Goal: Task Accomplishment & Management: Complete application form

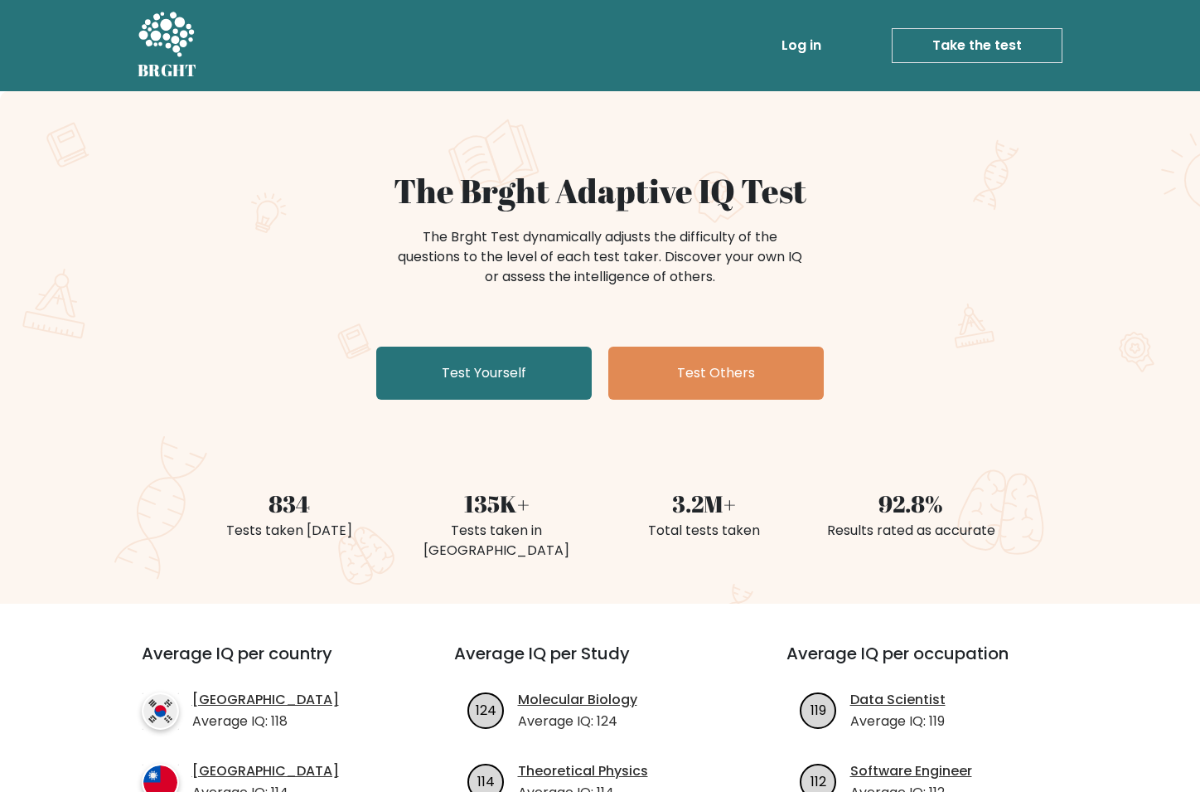
click at [376, 347] on link "Test Yourself" at bounding box center [484, 373] width 216 height 53
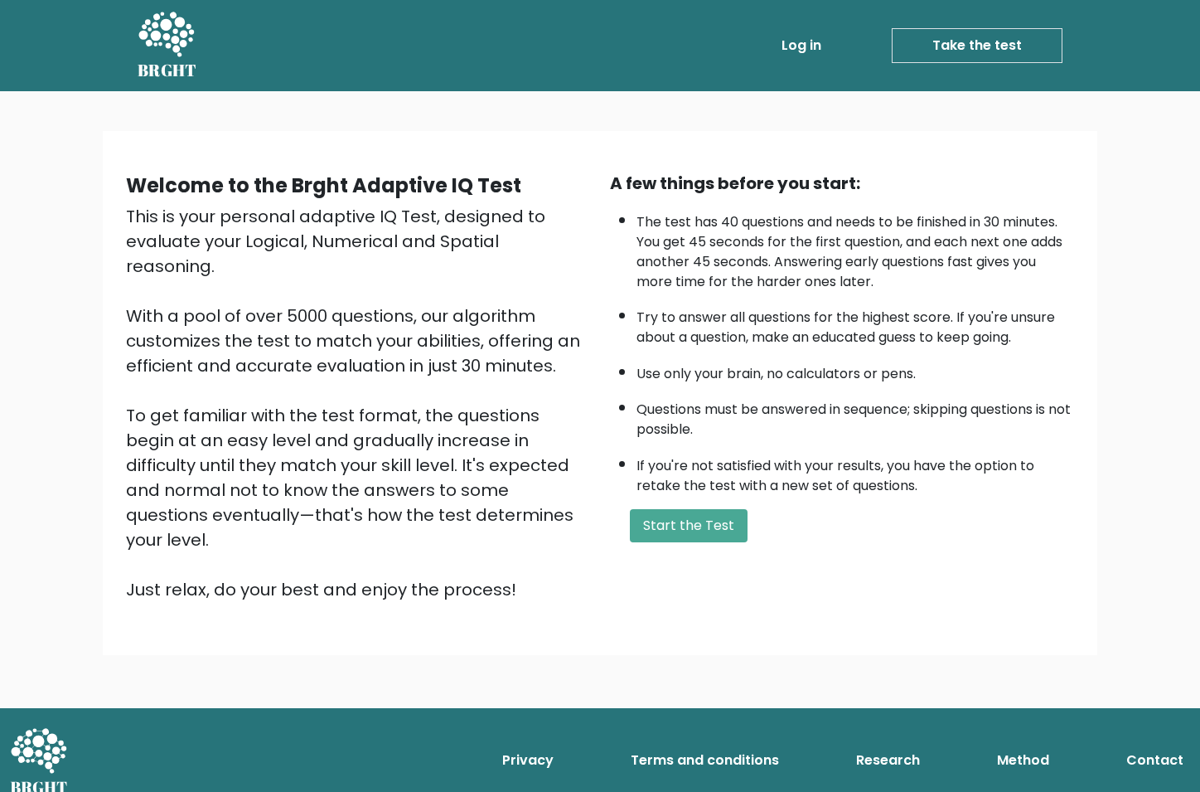
click at [630, 509] on button "Start the Test" at bounding box center [689, 525] width 118 height 33
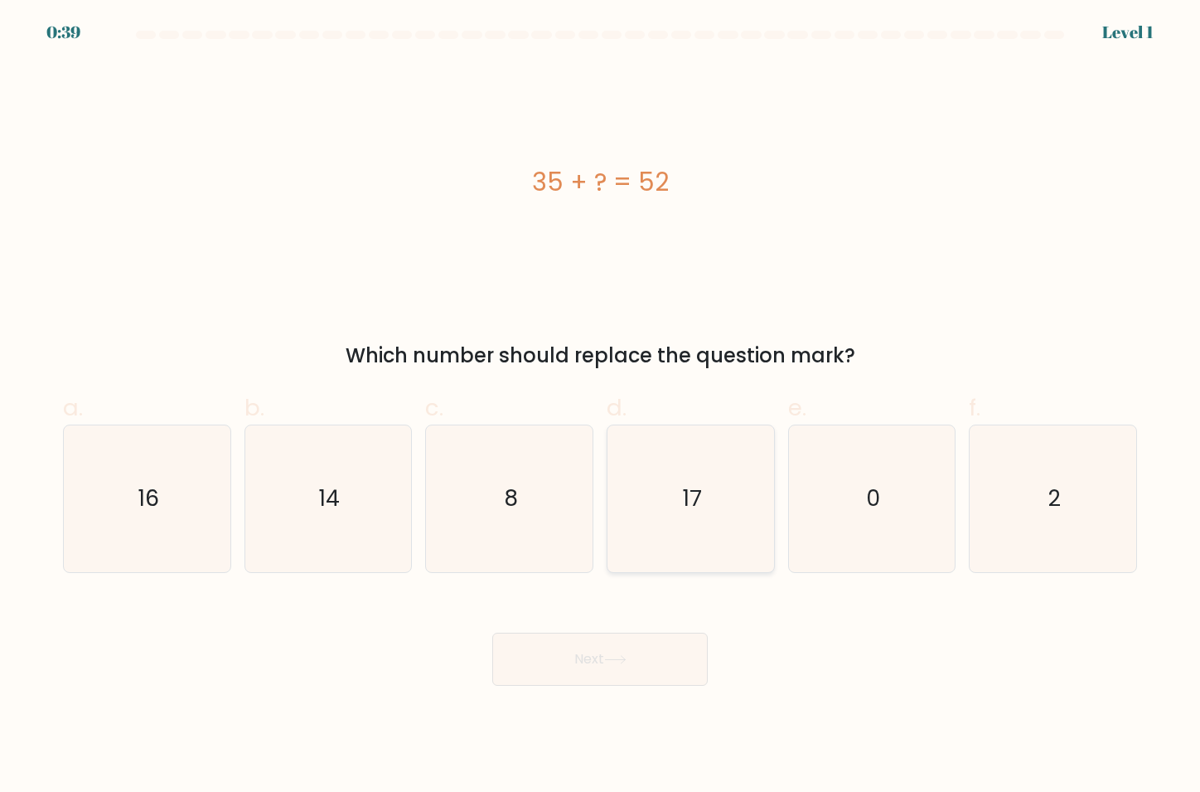
click at [674, 497] on icon "17" at bounding box center [692, 499] width 148 height 148
click at [601, 407] on input "d. 17" at bounding box center [600, 401] width 1 height 11
radio input "true"
click at [645, 645] on button "Next" at bounding box center [600, 659] width 216 height 53
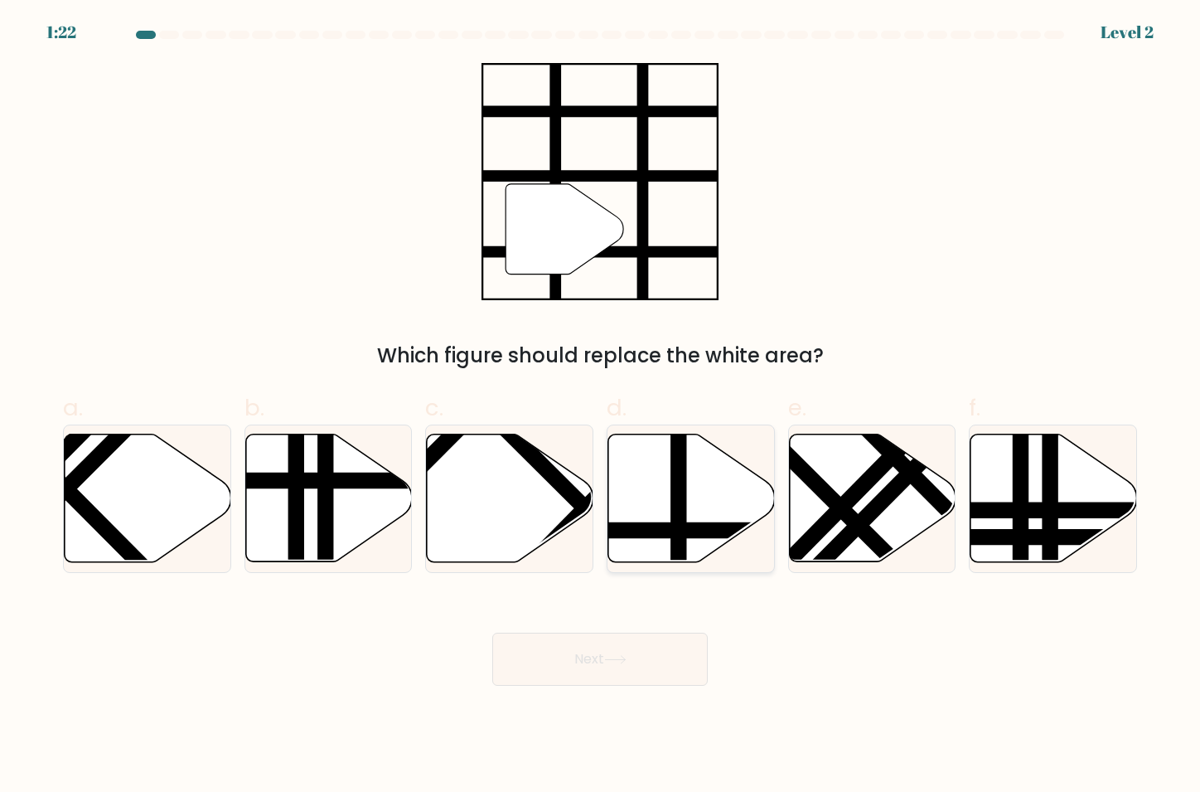
click at [665, 506] on icon at bounding box center [691, 498] width 167 height 128
click at [601, 407] on input "d." at bounding box center [600, 401] width 1 height 11
radio input "true"
click at [572, 659] on button "Next" at bounding box center [600, 659] width 216 height 53
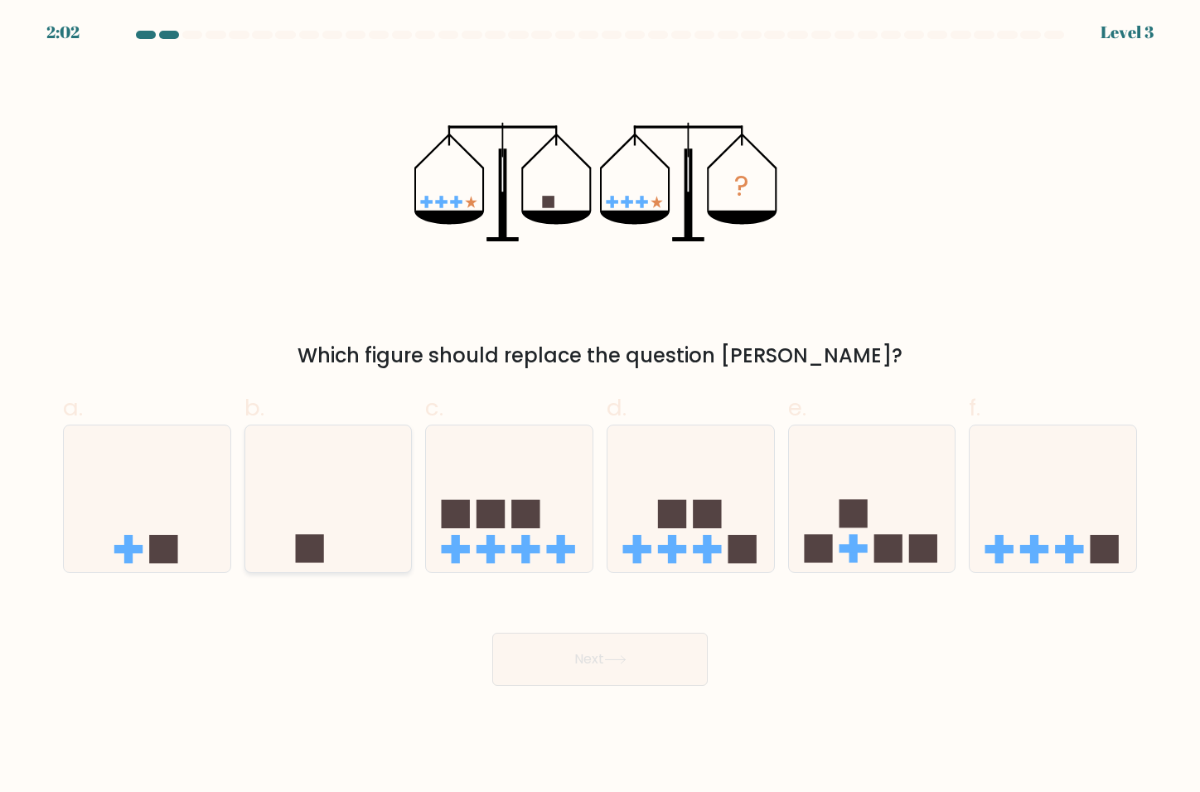
drag, startPoint x: 339, startPoint y: 545, endPoint x: 361, endPoint y: 559, distance: 26.4
click at [338, 545] on icon at bounding box center [328, 498] width 167 height 138
click at [600, 407] on input "b." at bounding box center [600, 401] width 1 height 11
radio input "true"
click at [555, 653] on button "Next" at bounding box center [600, 659] width 216 height 53
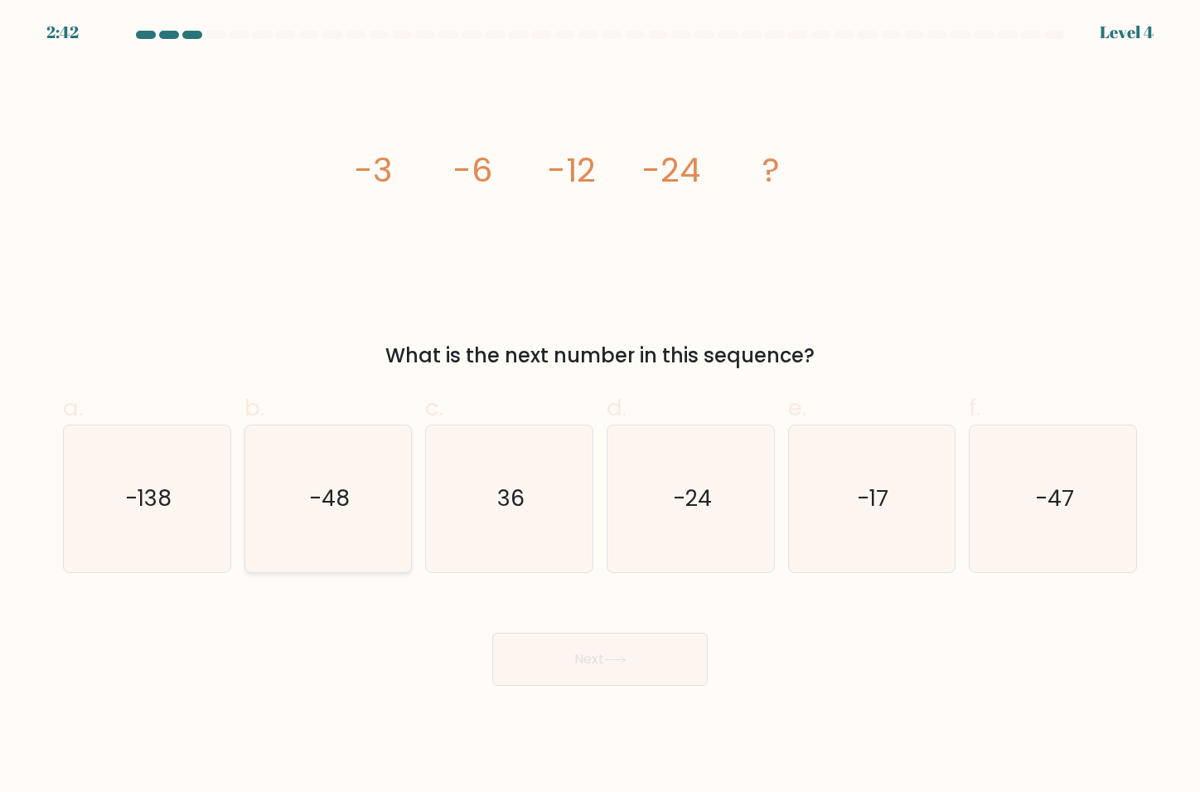
click at [327, 531] on icon "-48" at bounding box center [328, 499] width 148 height 148
click at [600, 407] on input "b. -48" at bounding box center [600, 401] width 1 height 11
radio input "true"
click at [556, 676] on button "Next" at bounding box center [600, 659] width 216 height 53
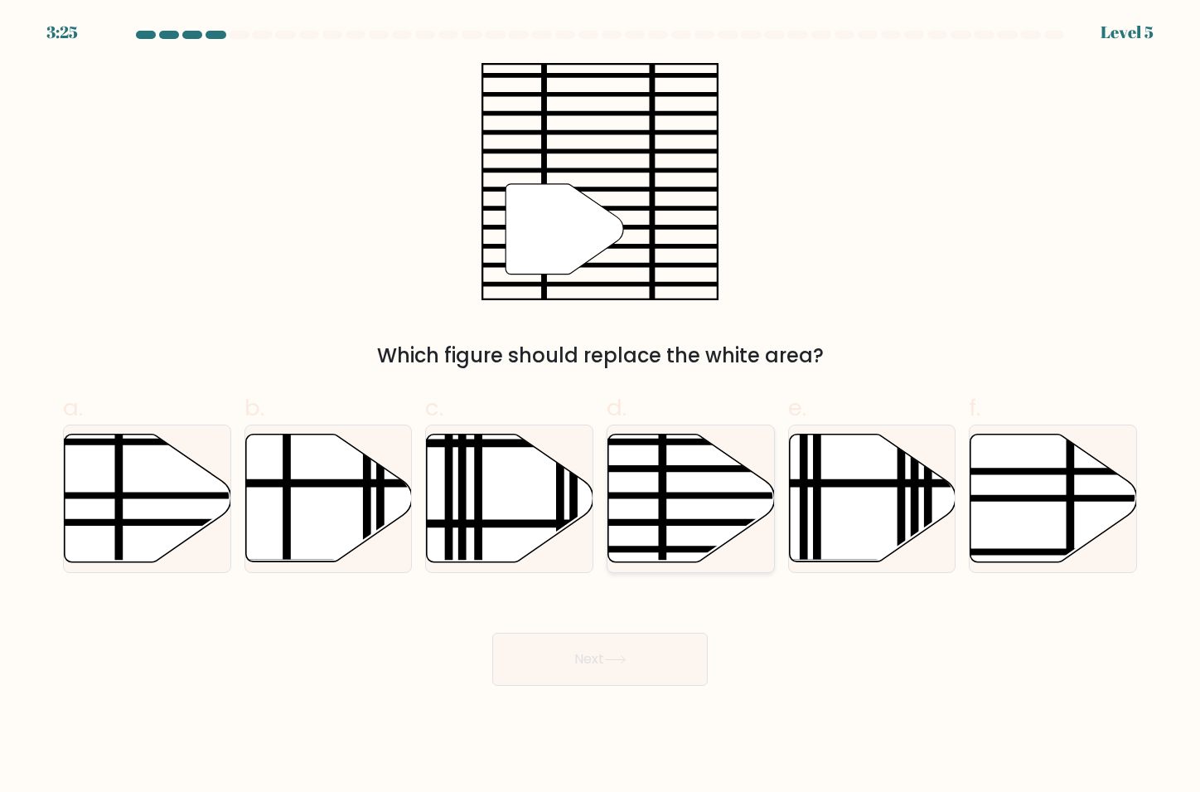
click at [692, 496] on line at bounding box center [742, 496] width 336 height 0
click at [601, 407] on input "d." at bounding box center [600, 401] width 1 height 11
radio input "true"
click at [596, 676] on button "Next" at bounding box center [600, 659] width 216 height 53
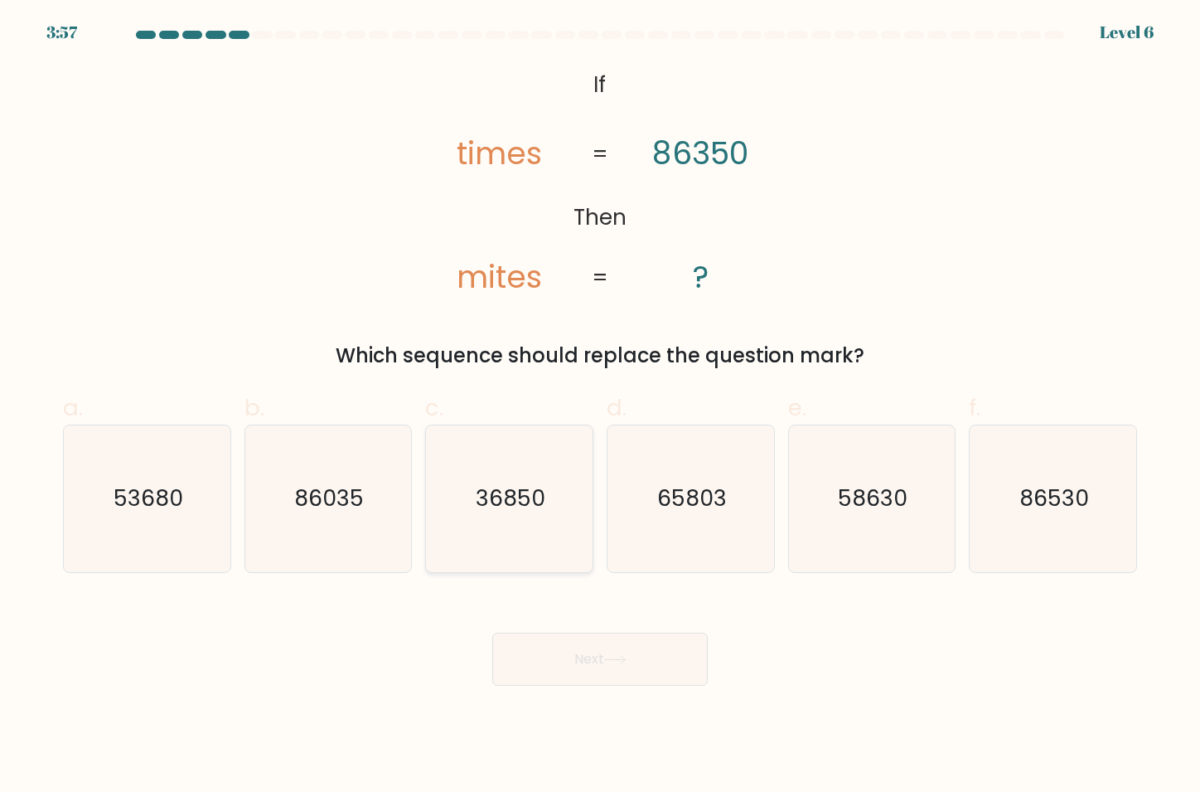
click at [568, 489] on icon "36850" at bounding box center [510, 499] width 148 height 148
click at [600, 407] on input "c. 36850" at bounding box center [600, 401] width 1 height 11
radio input "true"
click at [566, 668] on button "Next" at bounding box center [600, 659] width 216 height 53
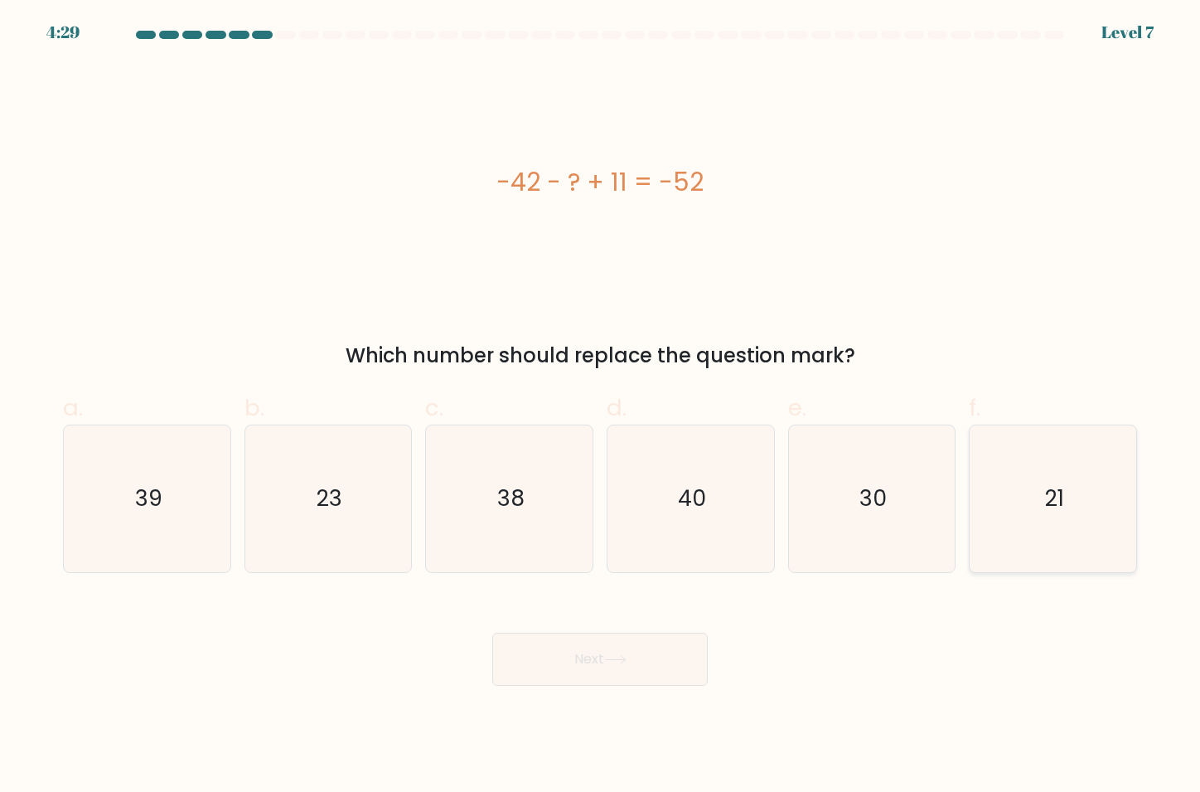
click at [1034, 485] on icon "21" at bounding box center [1054, 499] width 148 height 148
click at [601, 407] on input "f. 21" at bounding box center [600, 401] width 1 height 11
radio input "true"
click at [560, 648] on button "Next" at bounding box center [600, 659] width 216 height 53
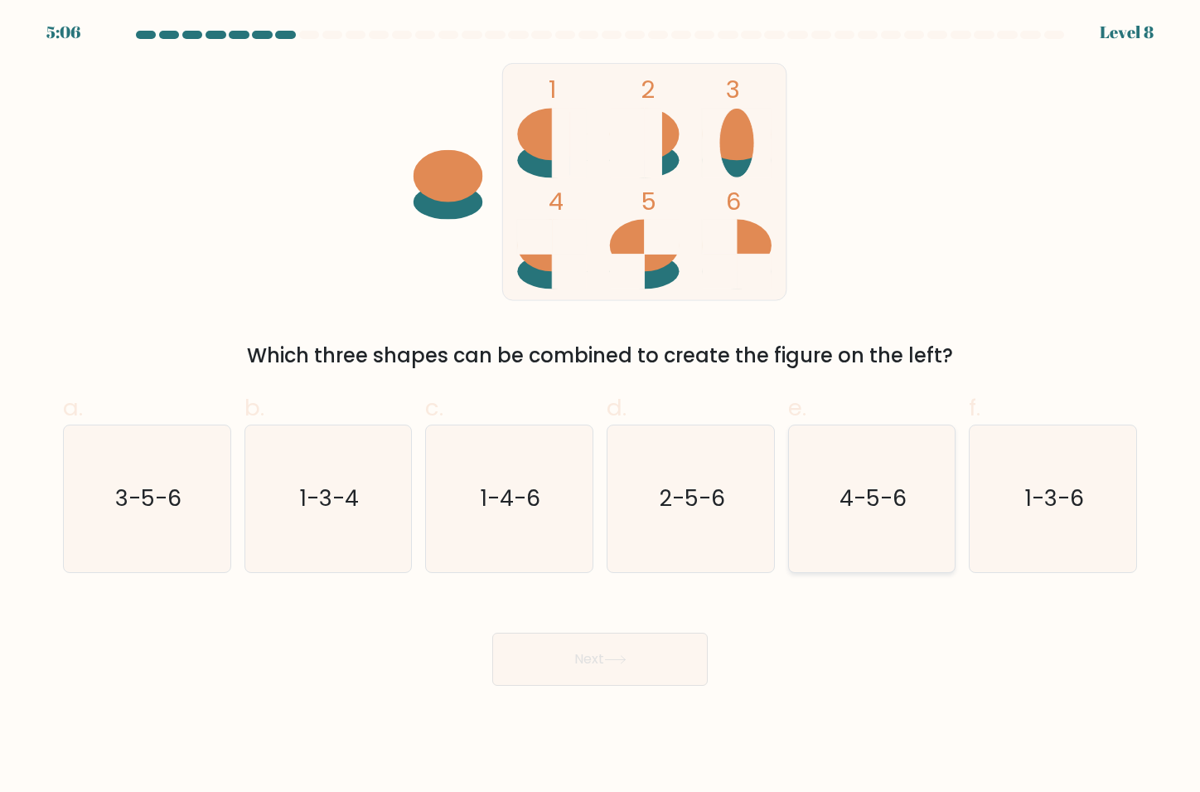
click at [857, 517] on icon "4-5-6" at bounding box center [872, 499] width 148 height 148
click at [601, 407] on input "e. 4-5-6" at bounding box center [600, 401] width 1 height 11
radio input "true"
click at [612, 650] on button "Next" at bounding box center [600, 659] width 216 height 53
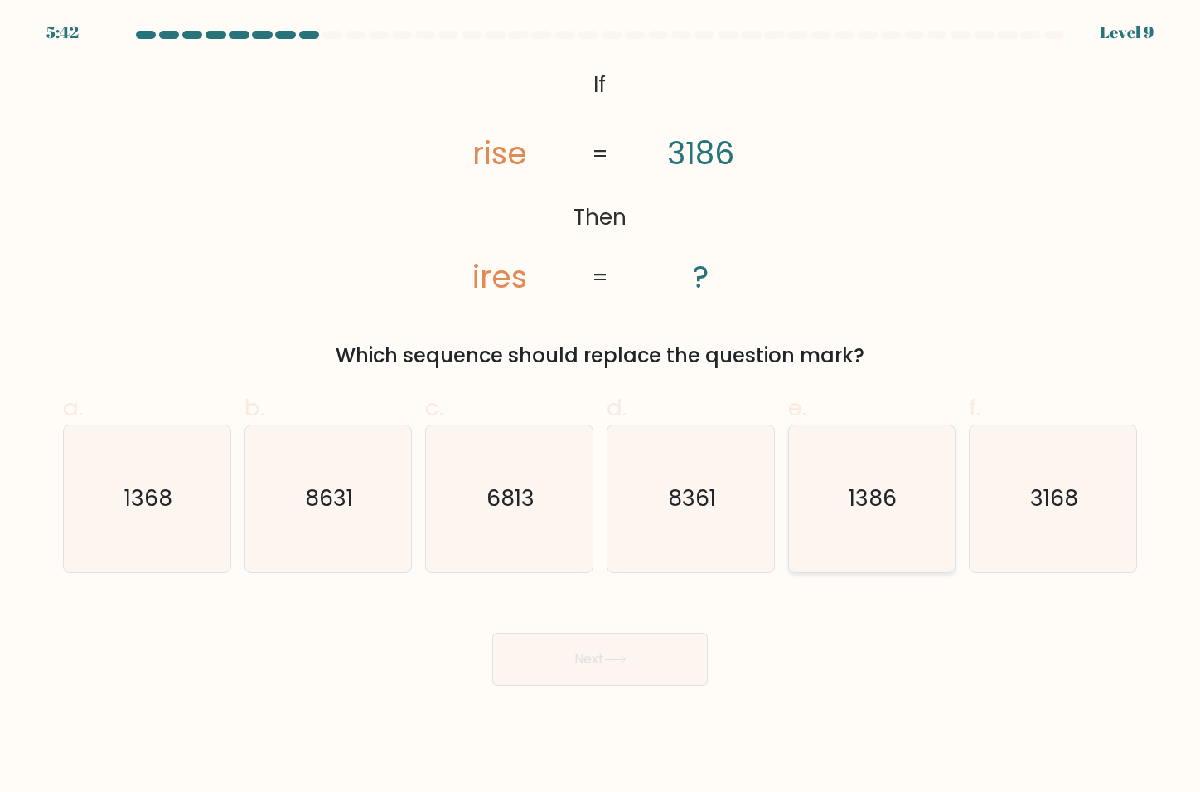
click at [872, 512] on text "1386" at bounding box center [874, 498] width 48 height 31
click at [601, 407] on input "e. 1386" at bounding box center [600, 401] width 1 height 11
radio input "true"
drag, startPoint x: 191, startPoint y: 524, endPoint x: 287, endPoint y: 594, distance: 118.1
click at [191, 524] on icon "1368" at bounding box center [148, 499] width 148 height 148
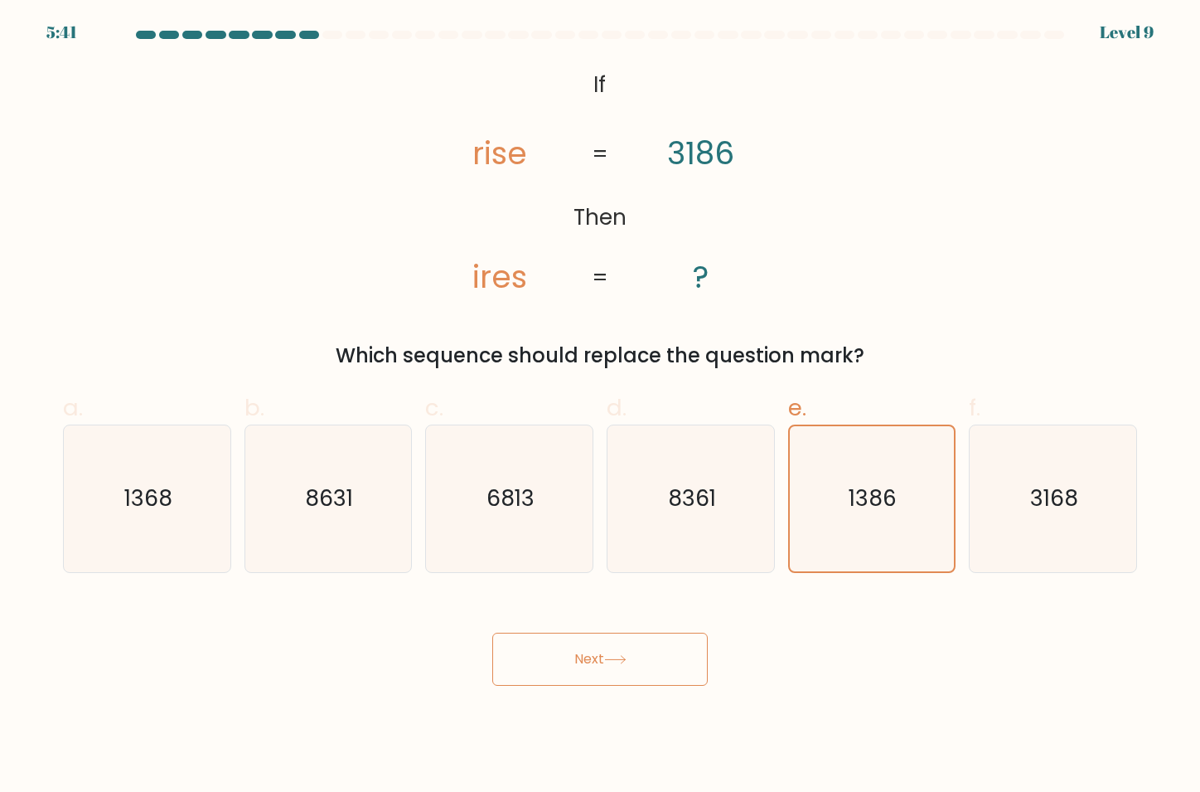
click at [600, 407] on input "a. 1368" at bounding box center [600, 401] width 1 height 11
radio input "true"
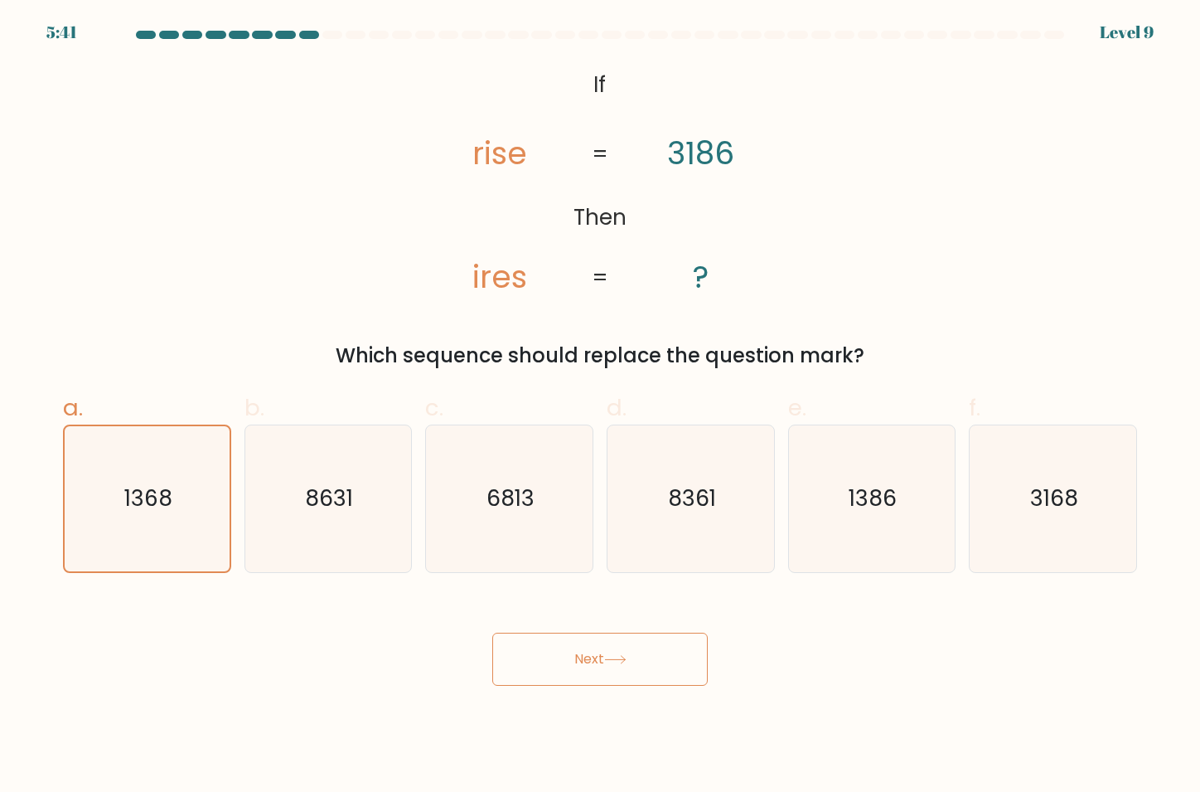
click at [585, 659] on button "Next" at bounding box center [600, 659] width 216 height 53
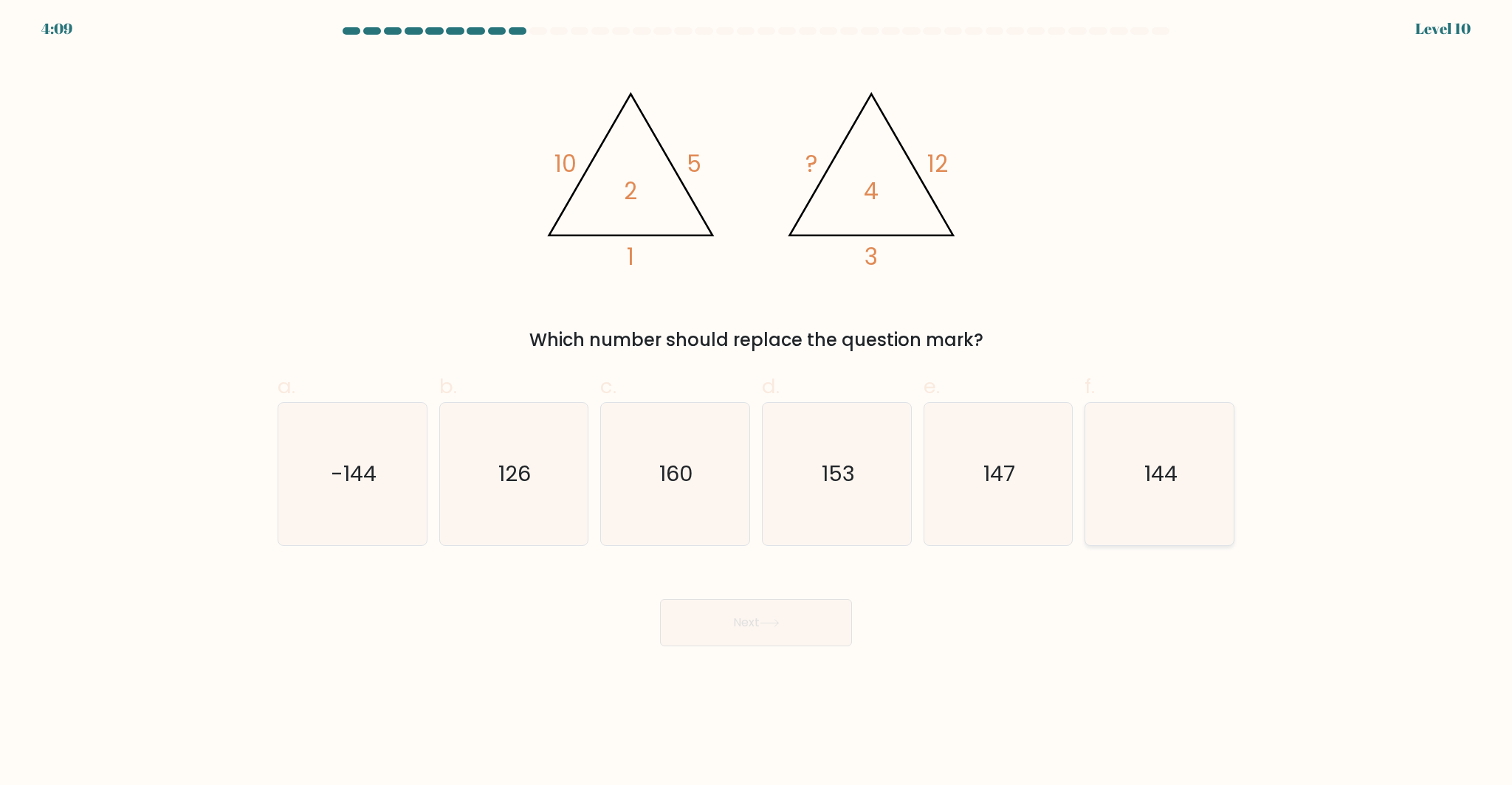
click at [1069, 474] on icon "144" at bounding box center [1159, 474] width 142 height 142
click at [757, 402] on input "f. 144" at bounding box center [756, 397] width 1 height 10
radio input "true"
click at [826, 604] on button "Next" at bounding box center [756, 622] width 192 height 47
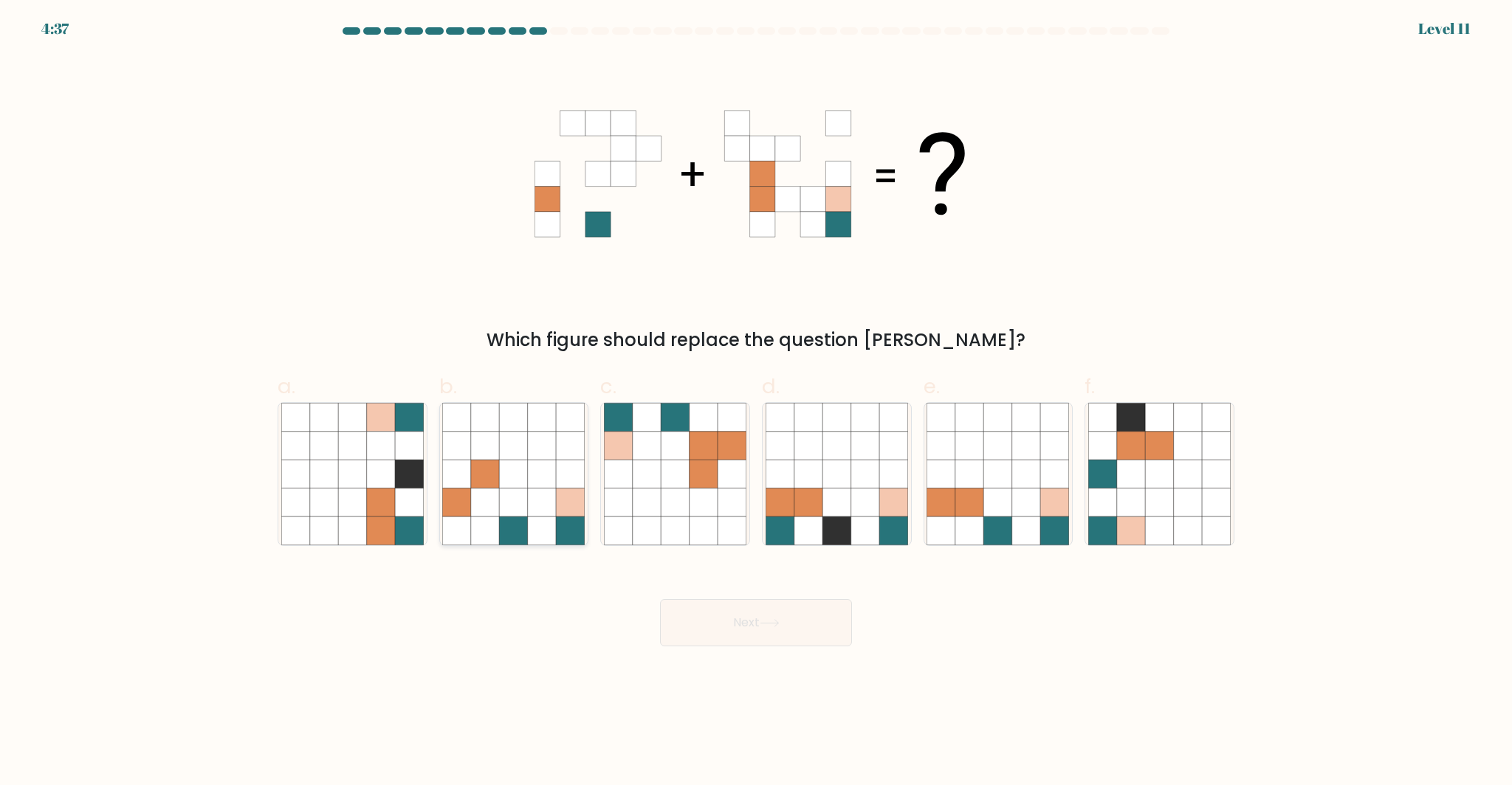
click at [531, 473] on icon at bounding box center [542, 473] width 28 height 28
click at [756, 402] on input "b." at bounding box center [756, 397] width 1 height 10
radio input "true"
click at [736, 506] on icon at bounding box center [732, 502] width 28 height 28
click at [756, 402] on input "c." at bounding box center [756, 397] width 1 height 10
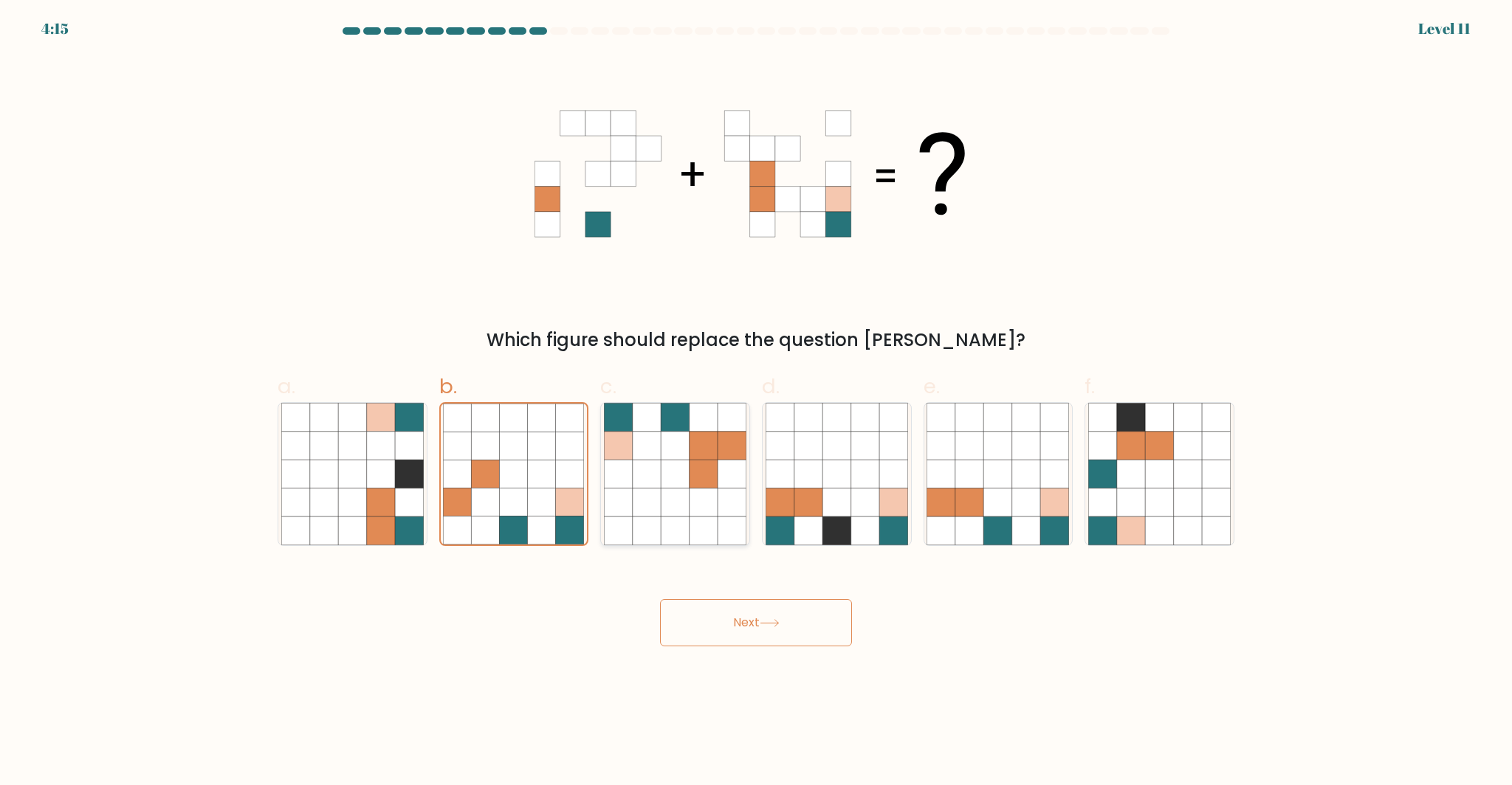
radio input "true"
click at [749, 624] on button "Next" at bounding box center [756, 622] width 192 height 47
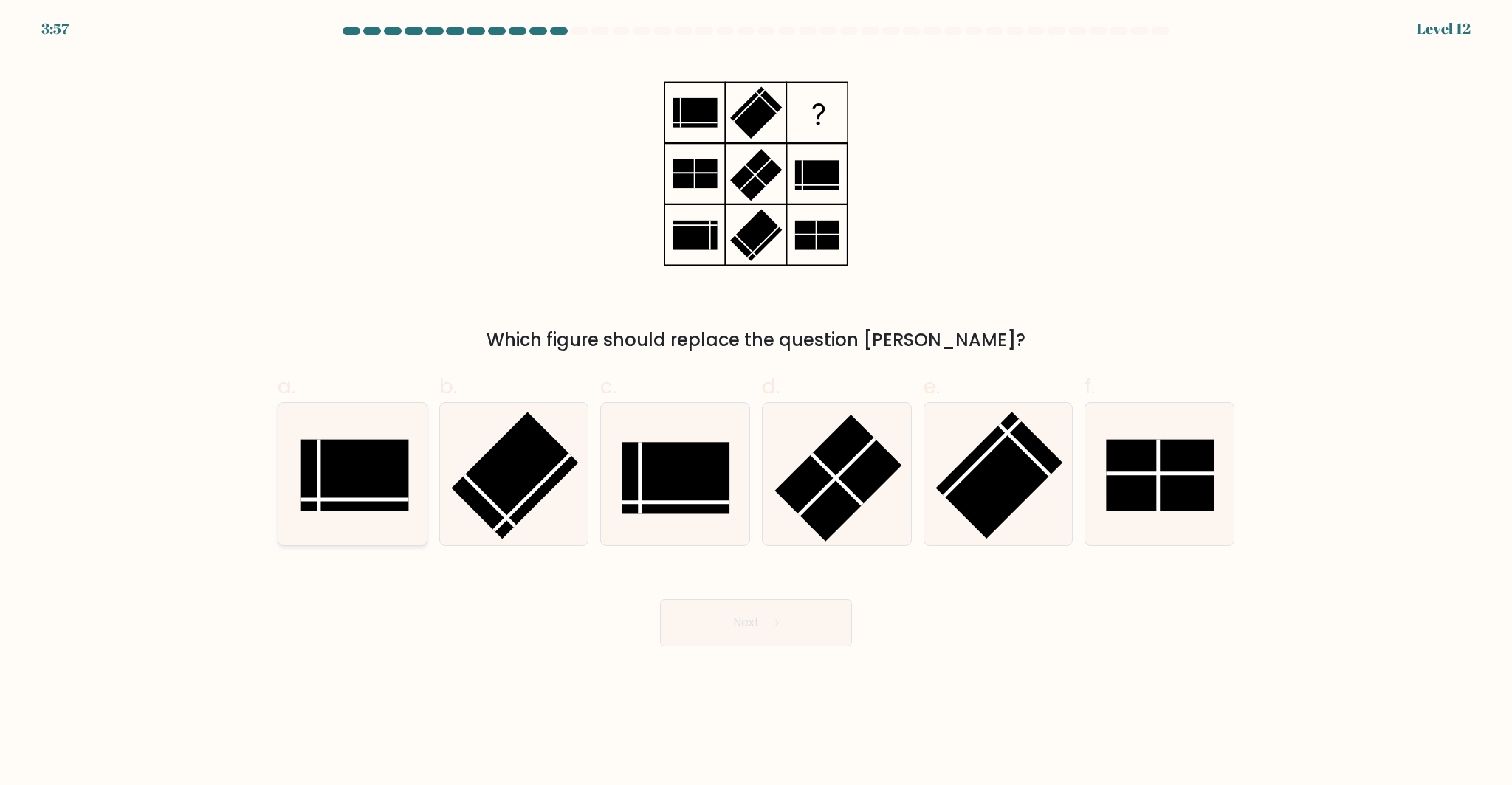
click at [379, 456] on rect at bounding box center [354, 474] width 108 height 71
click at [756, 402] on input "a." at bounding box center [756, 397] width 1 height 10
radio input "true"
click at [775, 626] on icon at bounding box center [769, 623] width 20 height 8
